Goal: Navigation & Orientation: Find specific page/section

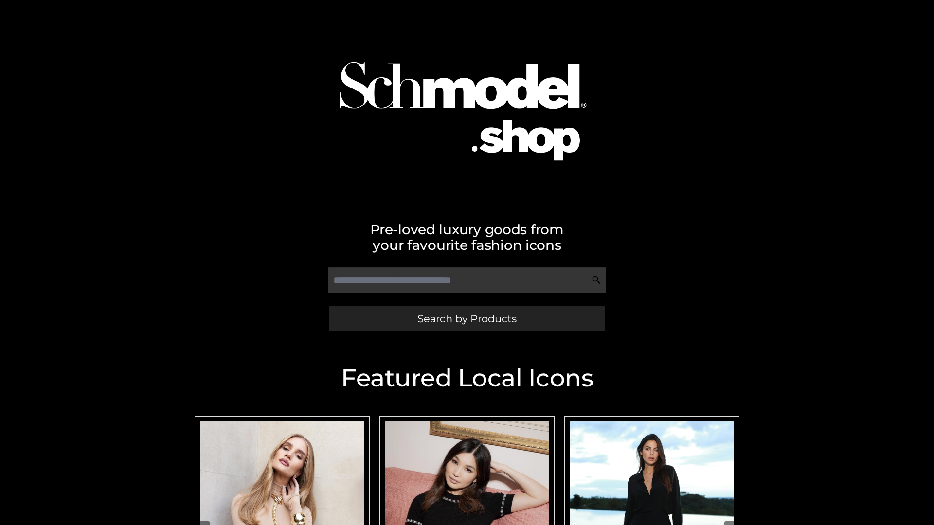
click at [467, 319] on span "Search by Products" at bounding box center [466, 319] width 99 height 10
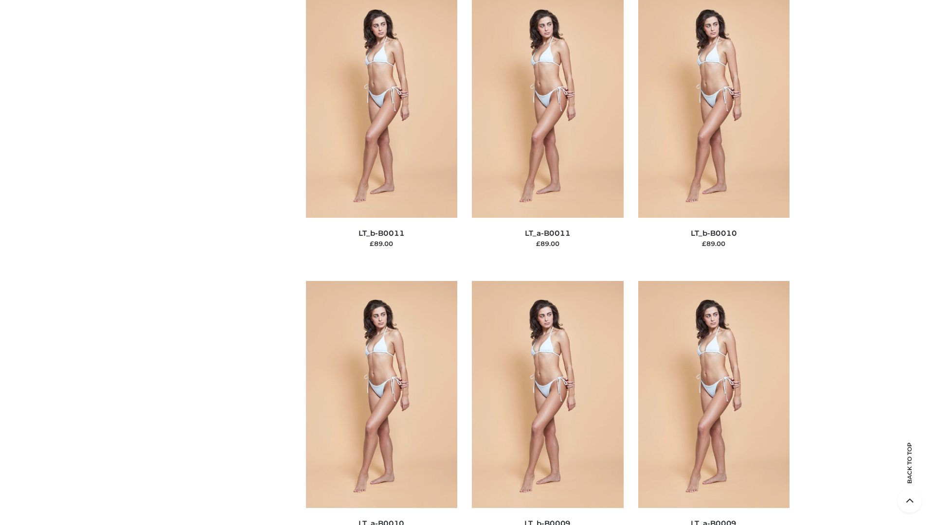
scroll to position [4370, 0]
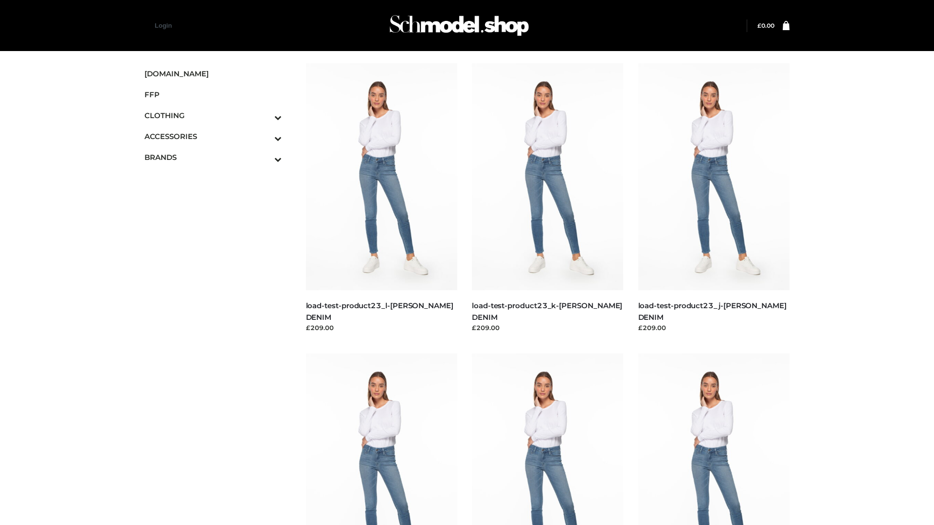
scroll to position [853, 0]
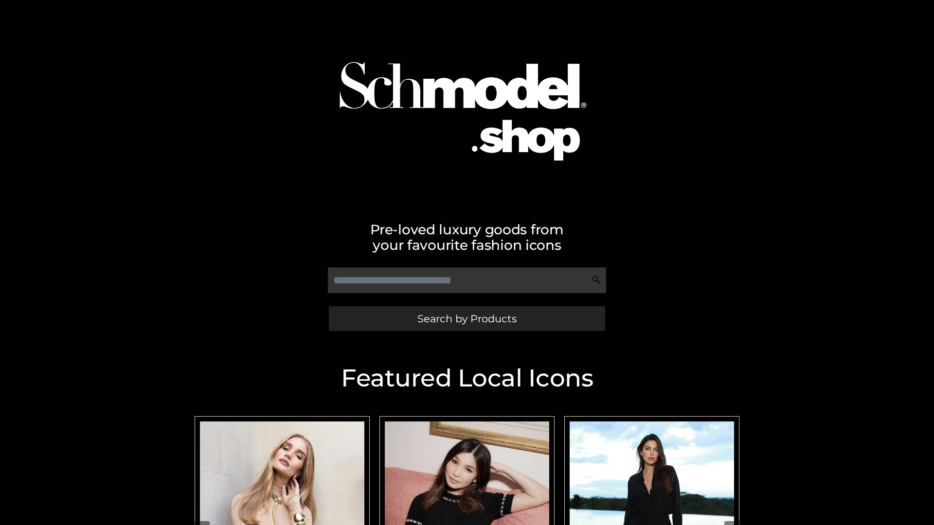
click at [467, 319] on span "Search by Products" at bounding box center [466, 319] width 99 height 10
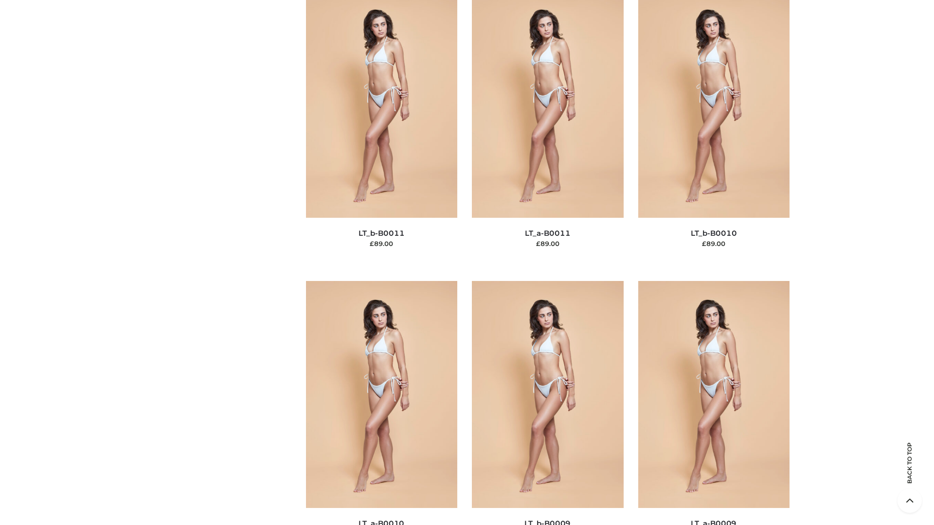
scroll to position [4370, 0]
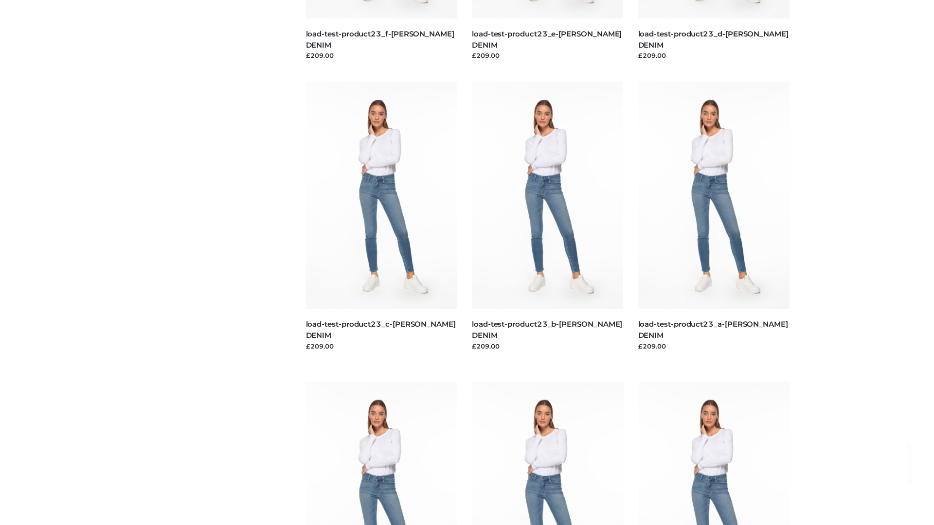
scroll to position [853, 0]
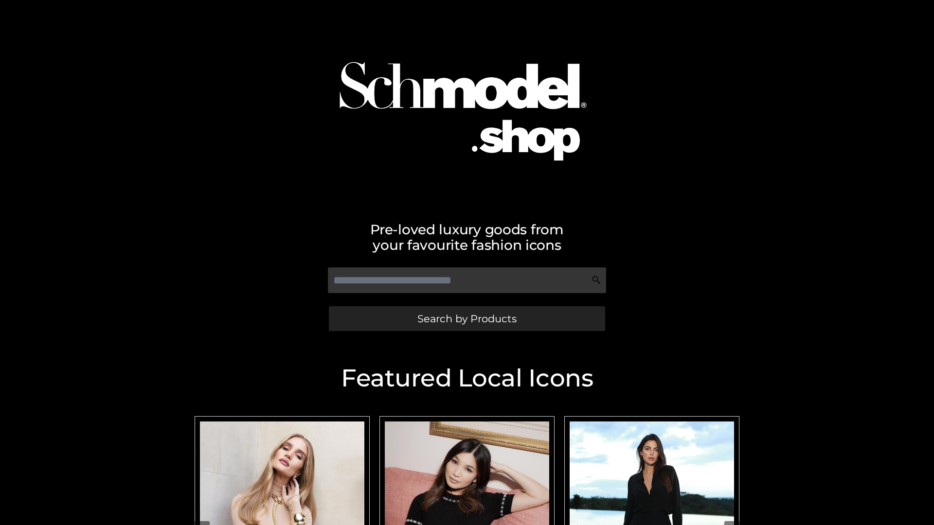
click at [467, 319] on span "Search by Products" at bounding box center [466, 319] width 99 height 10
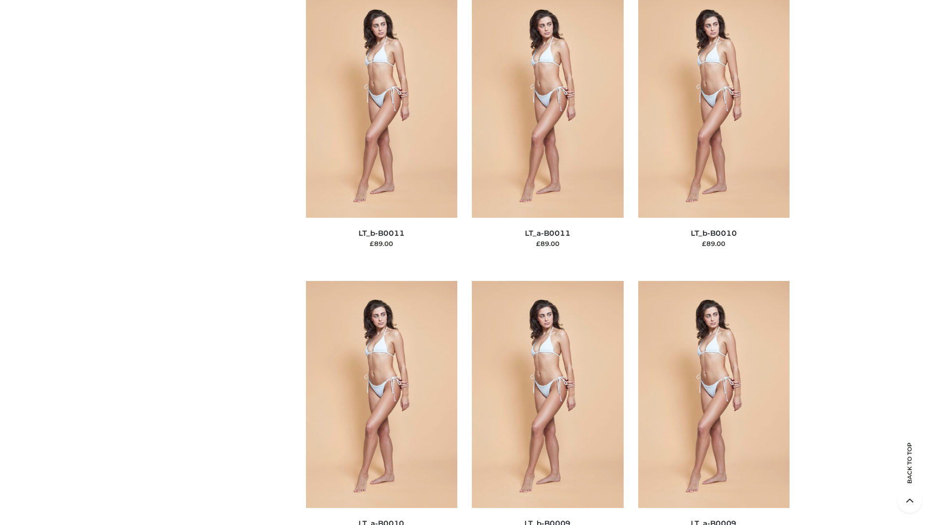
scroll to position [4370, 0]
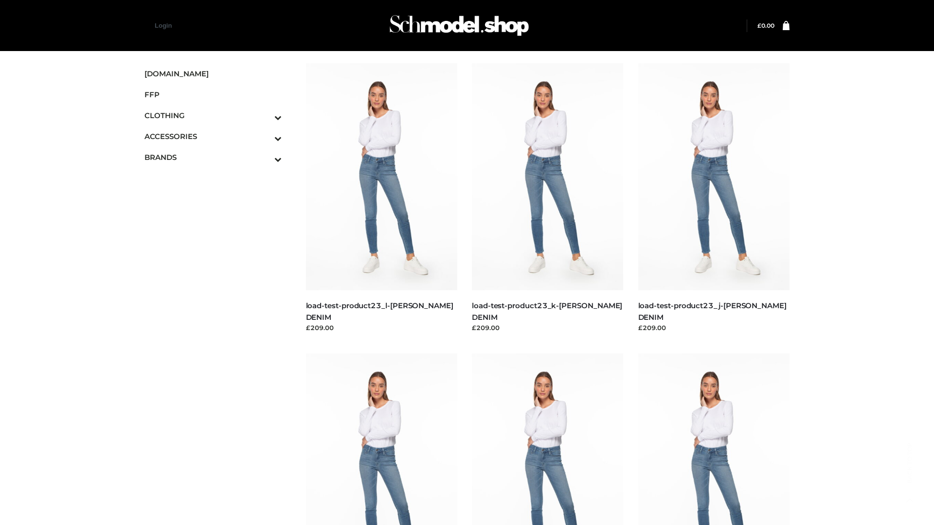
scroll to position [853, 0]
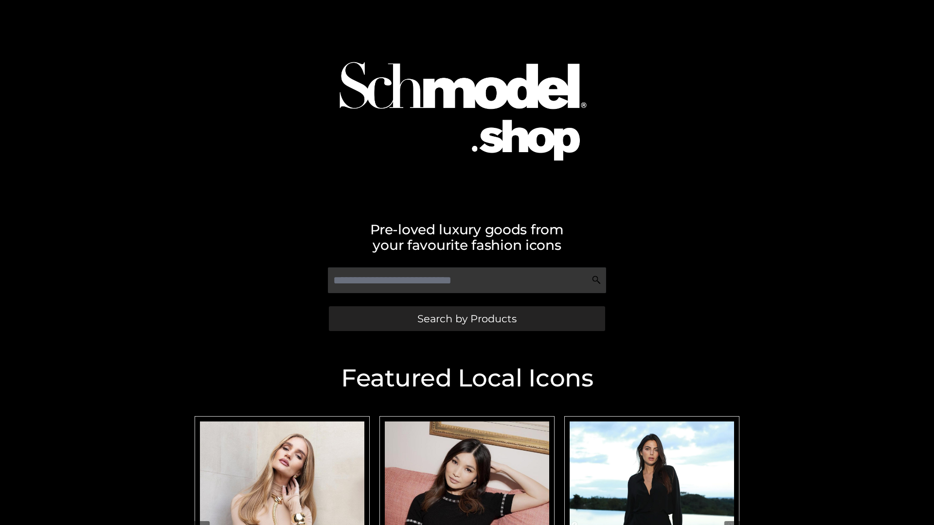
click at [467, 319] on span "Search by Products" at bounding box center [466, 319] width 99 height 10
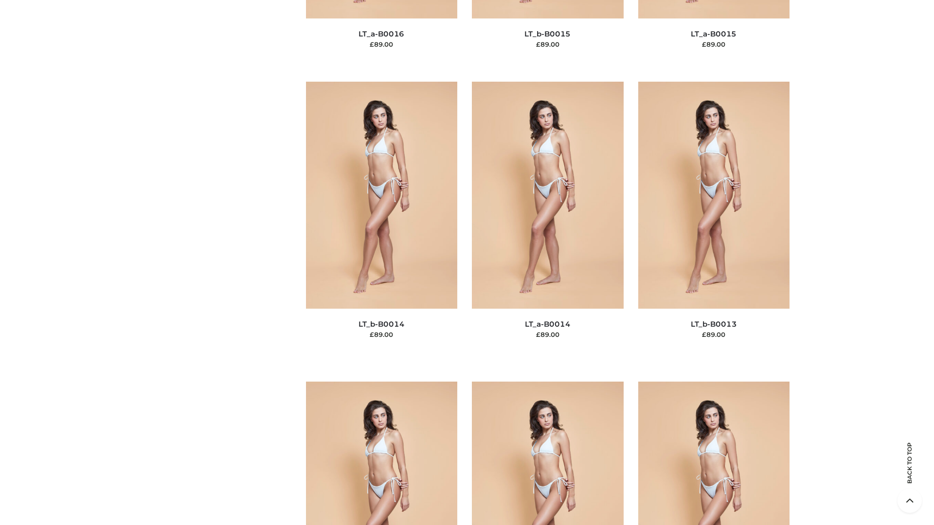
scroll to position [3460, 0]
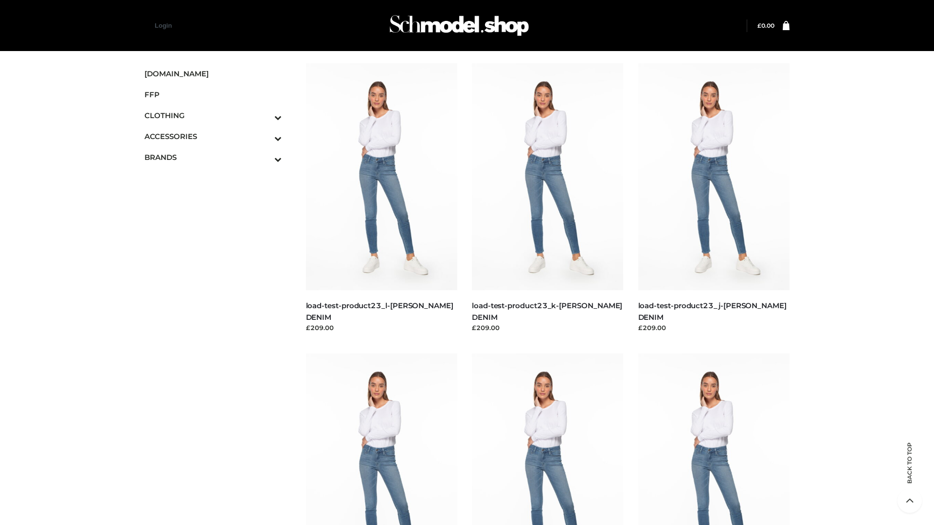
scroll to position [853, 0]
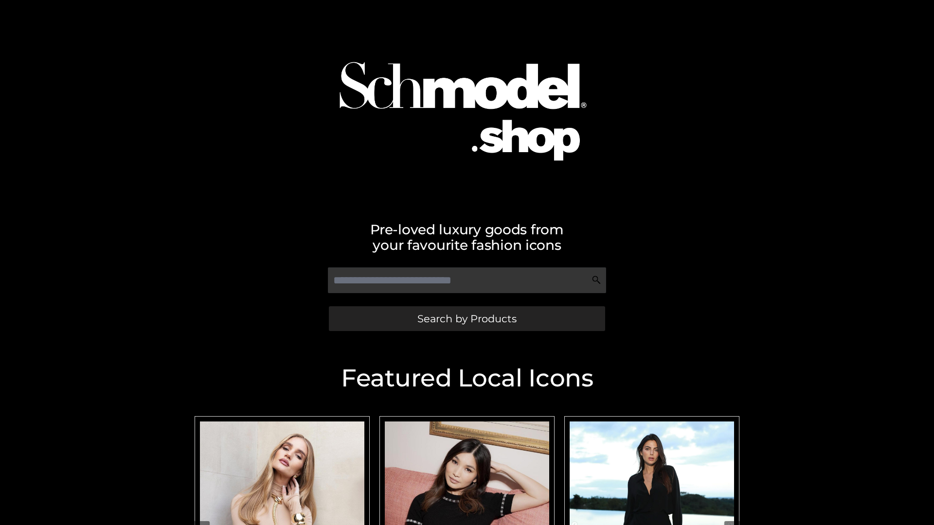
click at [467, 319] on span "Search by Products" at bounding box center [466, 319] width 99 height 10
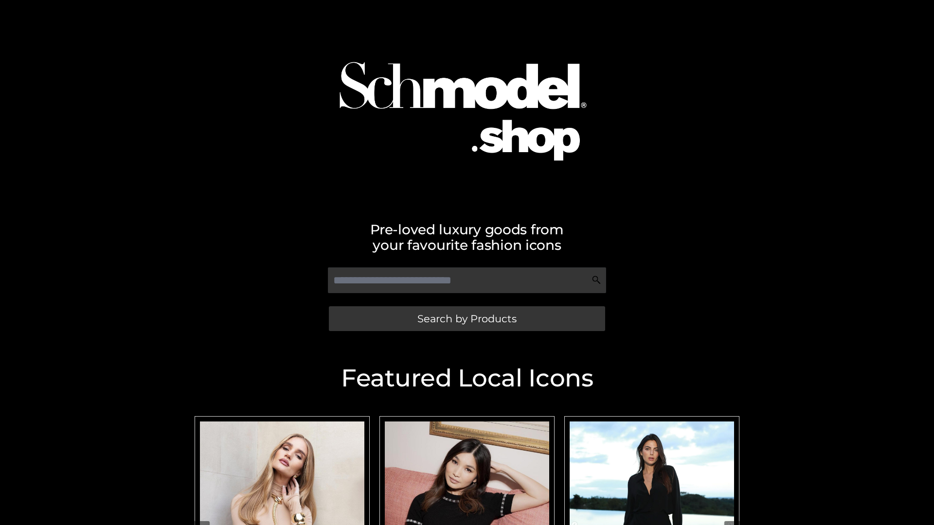
click at [467, 319] on span "Search by Products" at bounding box center [466, 319] width 99 height 10
